Goal: Transaction & Acquisition: Purchase product/service

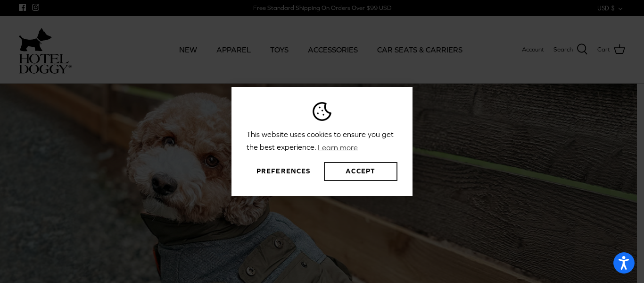
click at [366, 167] on button "Accept" at bounding box center [361, 171] width 74 height 19
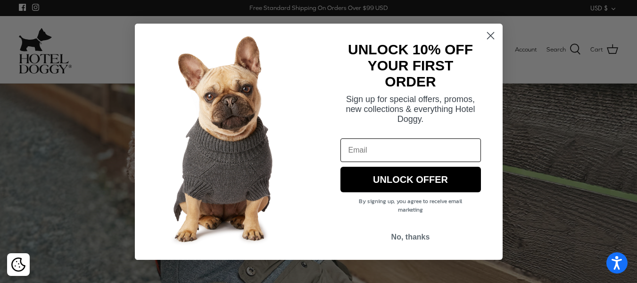
click at [419, 50] on strong "UNLOCK 10% OFF YOUR FIRST ORDER" at bounding box center [410, 66] width 125 height 48
click at [497, 39] on circle "Close dialog" at bounding box center [491, 35] width 16 height 16
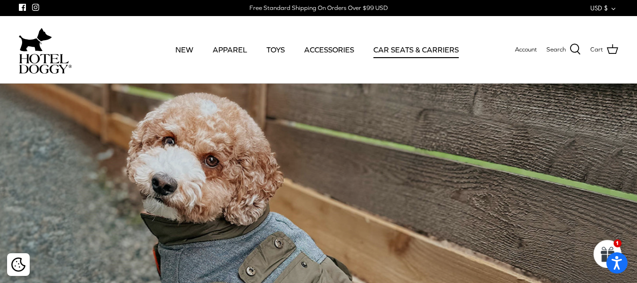
click at [414, 49] on link "CAR SEATS & CARRIERS" at bounding box center [416, 49] width 102 height 32
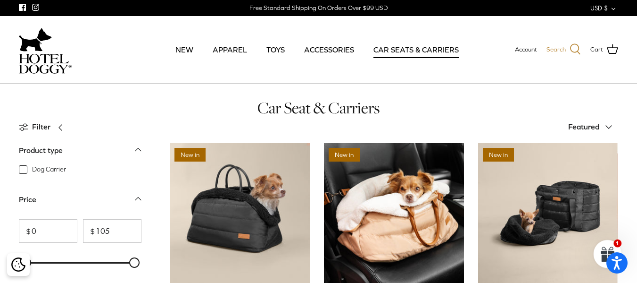
click at [574, 49] on icon at bounding box center [575, 48] width 11 height 11
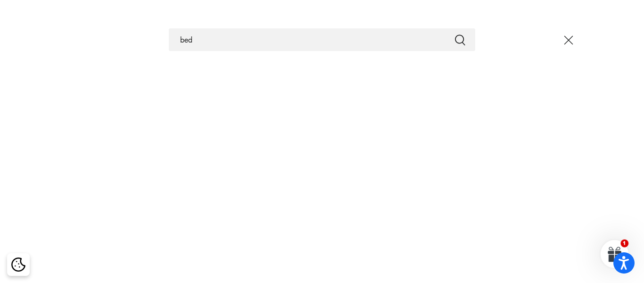
type input "bed"
click at [455, 33] on button "Submit" at bounding box center [460, 39] width 11 height 12
